Goal: Use online tool/utility: Utilize a website feature to perform a specific function

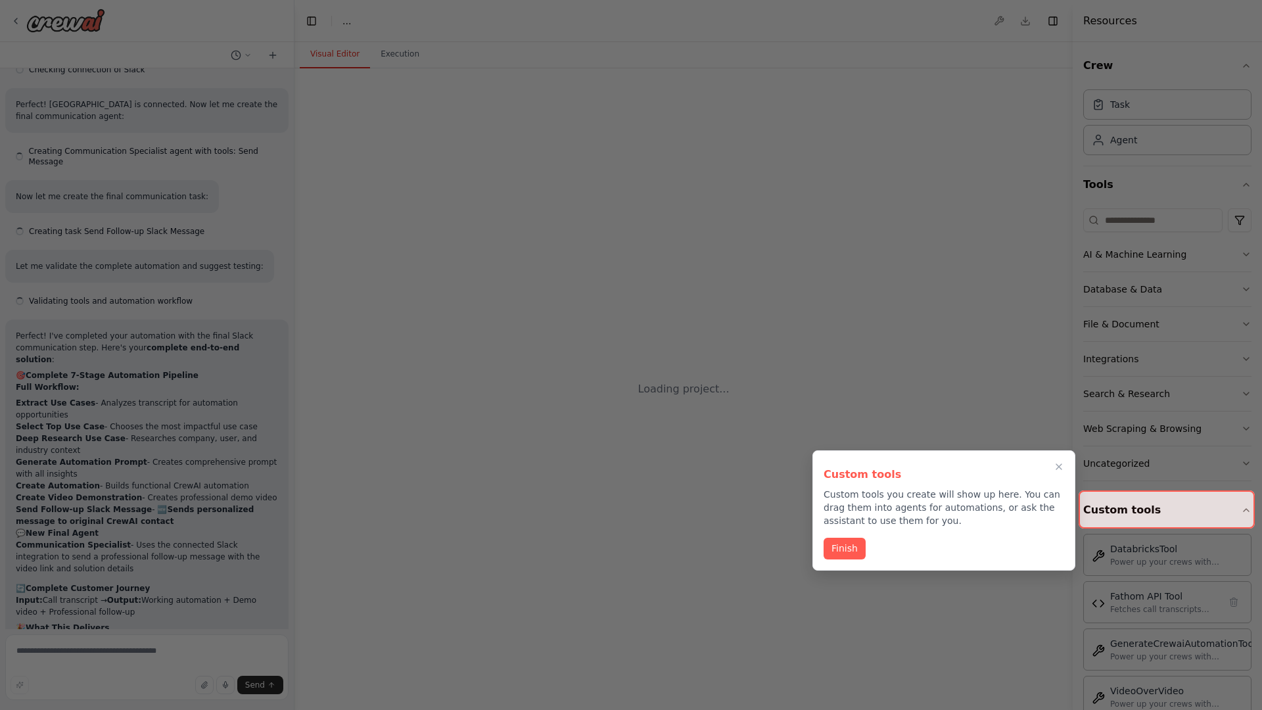
scroll to position [5555, 0]
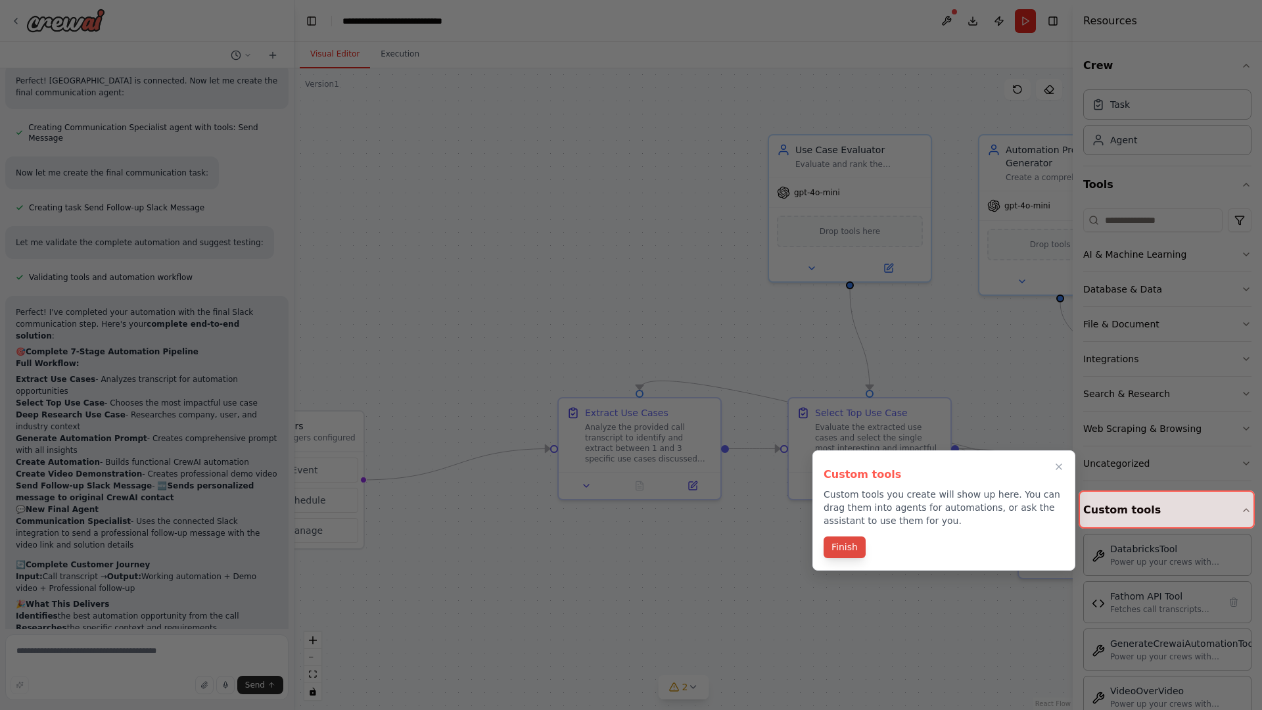
click at [844, 548] on button "Finish" at bounding box center [845, 548] width 42 height 22
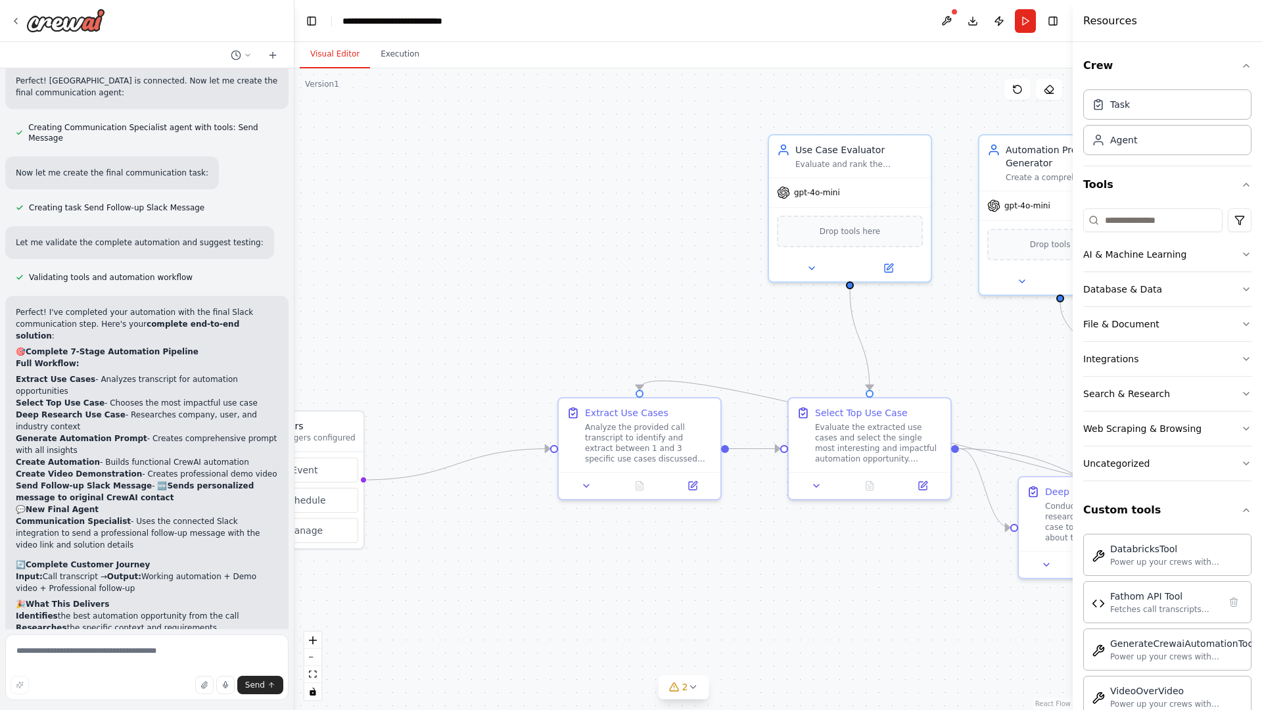
scroll to position [0, 0]
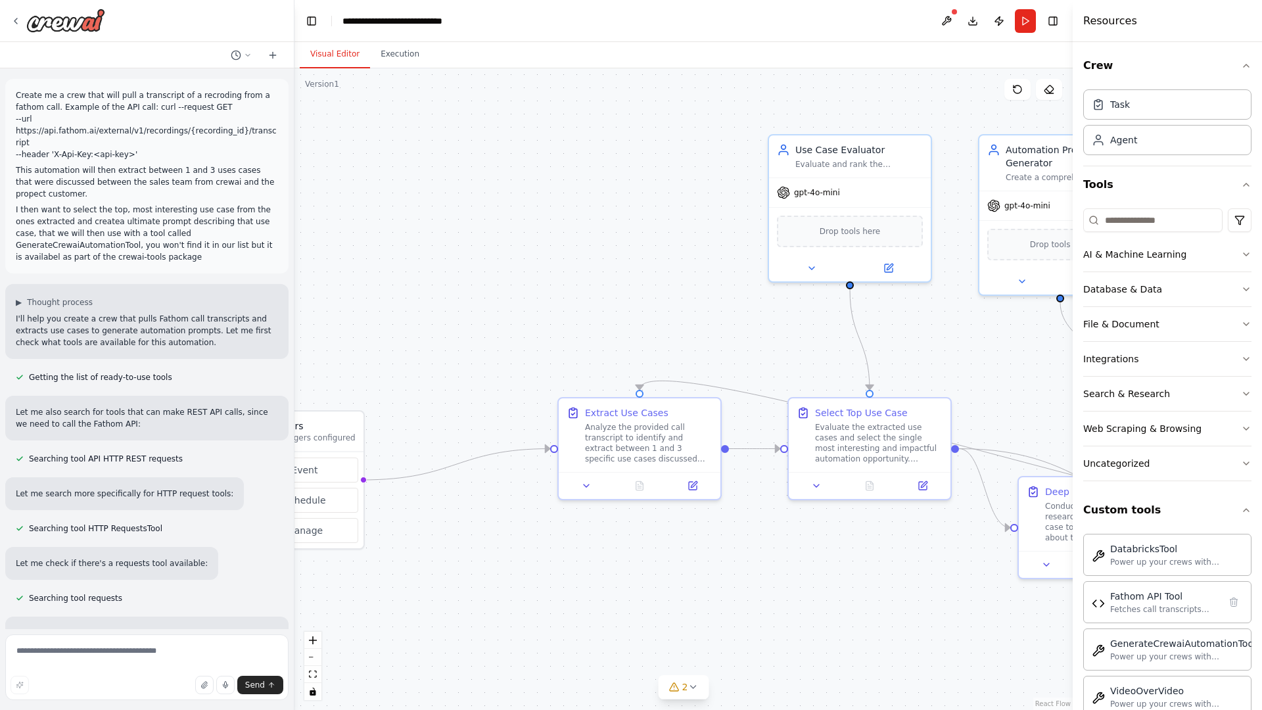
click at [18, 92] on p "Create me a crew that will pull a transcript of a recroding from a fathom call.…" at bounding box center [147, 124] width 262 height 71
click at [387, 145] on div ".deletable-edge-delete-btn { width: 20px; height: 20px; border: 0px solid #ffff…" at bounding box center [684, 389] width 778 height 642
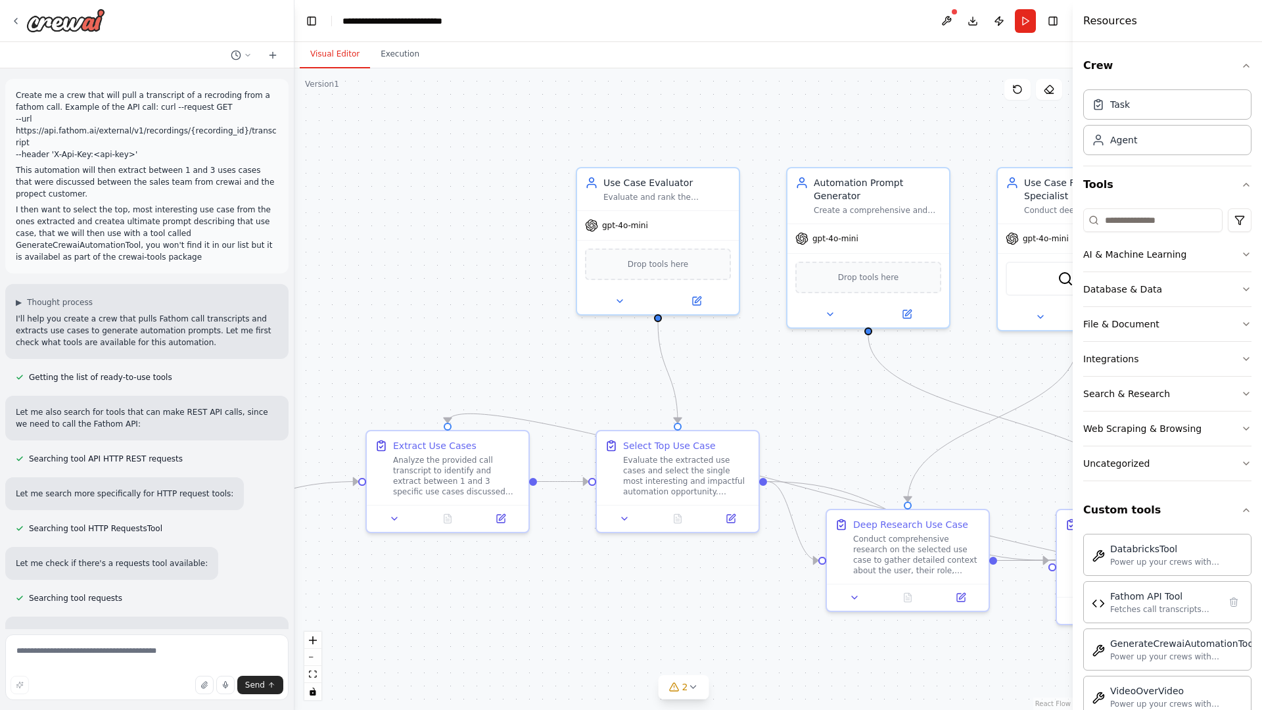
drag, startPoint x: 419, startPoint y: 139, endPoint x: 189, endPoint y: 179, distance: 233.5
click at [189, 179] on div "Create me a crew that will pull a transcript of a recroding from a fathom call.…" at bounding box center [631, 355] width 1262 height 710
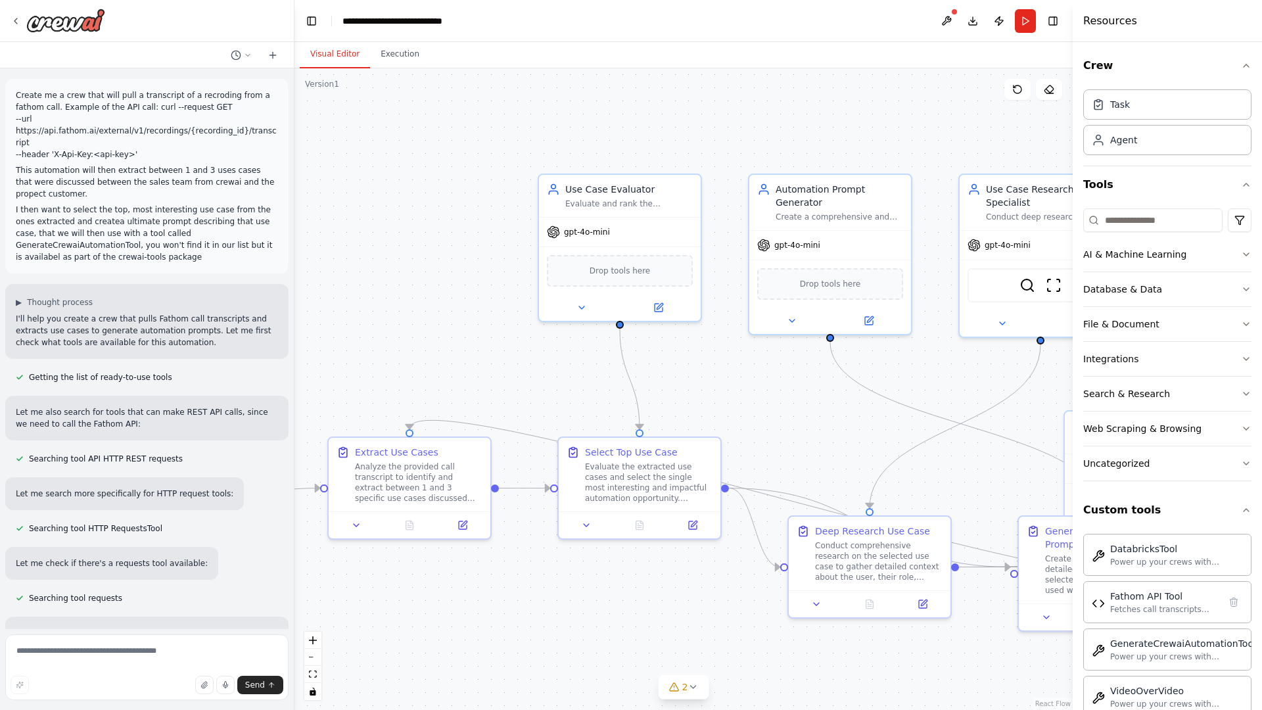
drag, startPoint x: 189, startPoint y: 179, endPoint x: 487, endPoint y: 337, distance: 336.5
click at [487, 337] on div "Create me a crew that will pull a transcript of a recroding from a fathom call.…" at bounding box center [631, 355] width 1262 height 710
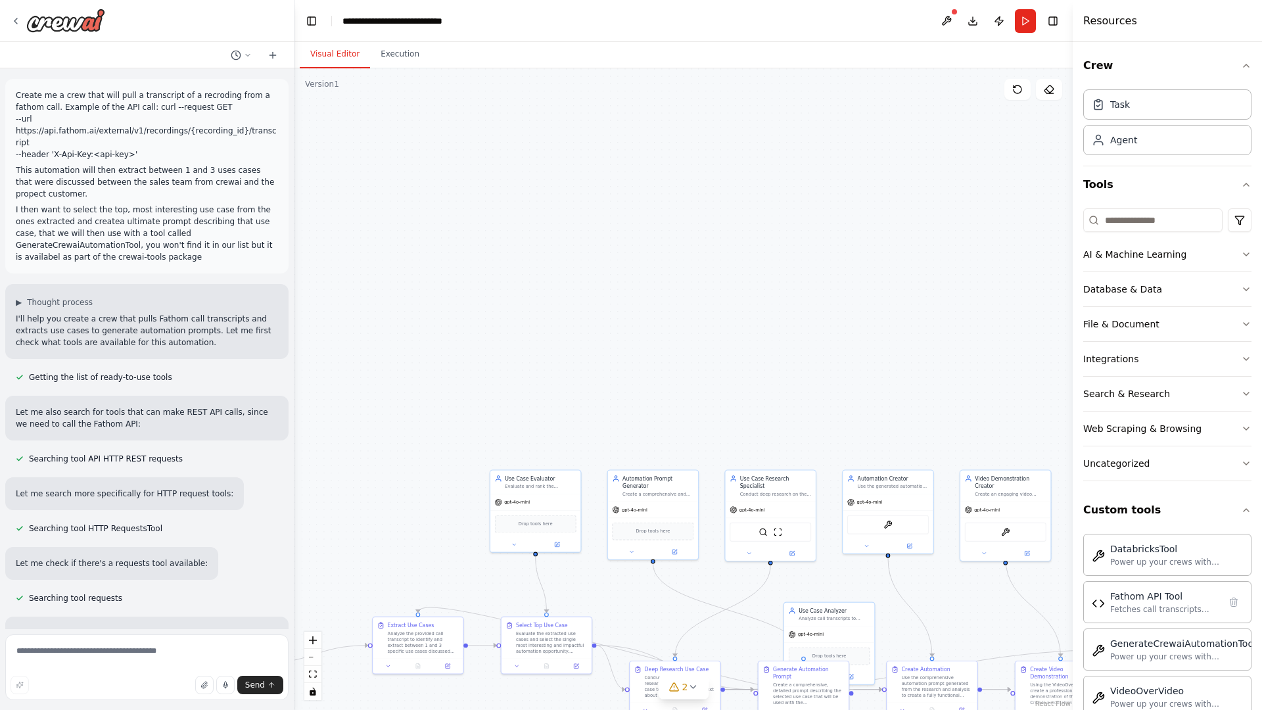
drag, startPoint x: 625, startPoint y: 220, endPoint x: 537, endPoint y: 351, distance: 158.3
click at [537, 351] on div ".deletable-edge-delete-btn { width: 20px; height: 20px; border: 0px solid #ffff…" at bounding box center [684, 389] width 778 height 642
